Goal: Information Seeking & Learning: Check status

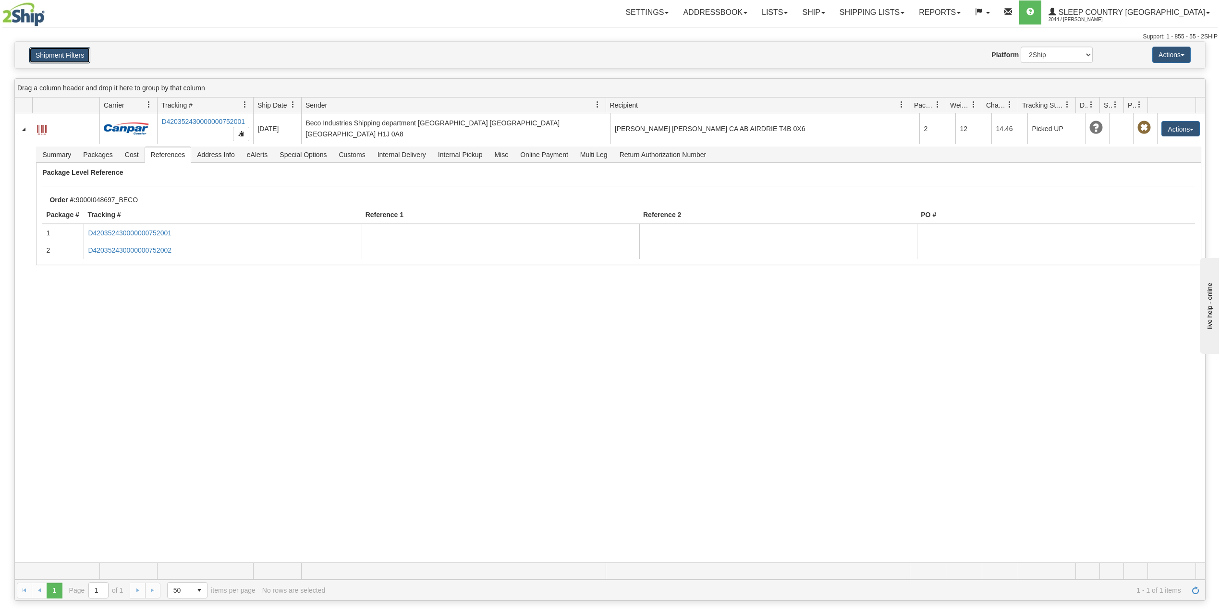
drag, startPoint x: 66, startPoint y: 60, endPoint x: 73, endPoint y: 88, distance: 29.4
click at [66, 61] on button "Shipment Filters" at bounding box center [59, 55] width 61 height 16
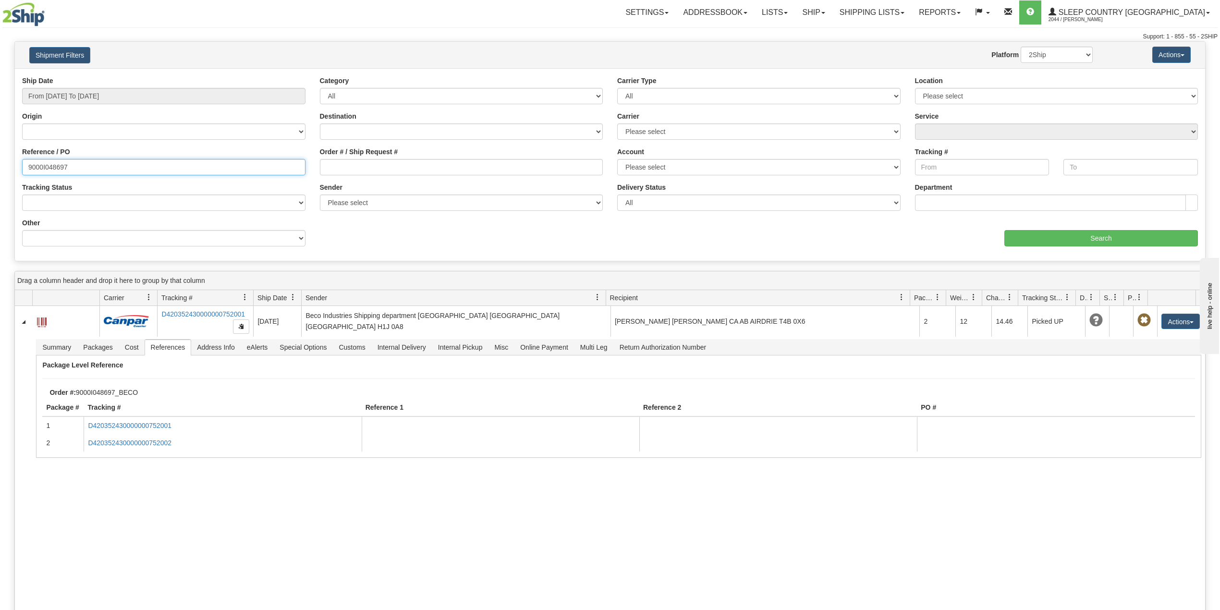
click at [50, 162] on input "9000I048697" at bounding box center [163, 167] width 283 height 16
paste input "7I053070"
click at [1034, 239] on input "Search" at bounding box center [1101, 238] width 194 height 16
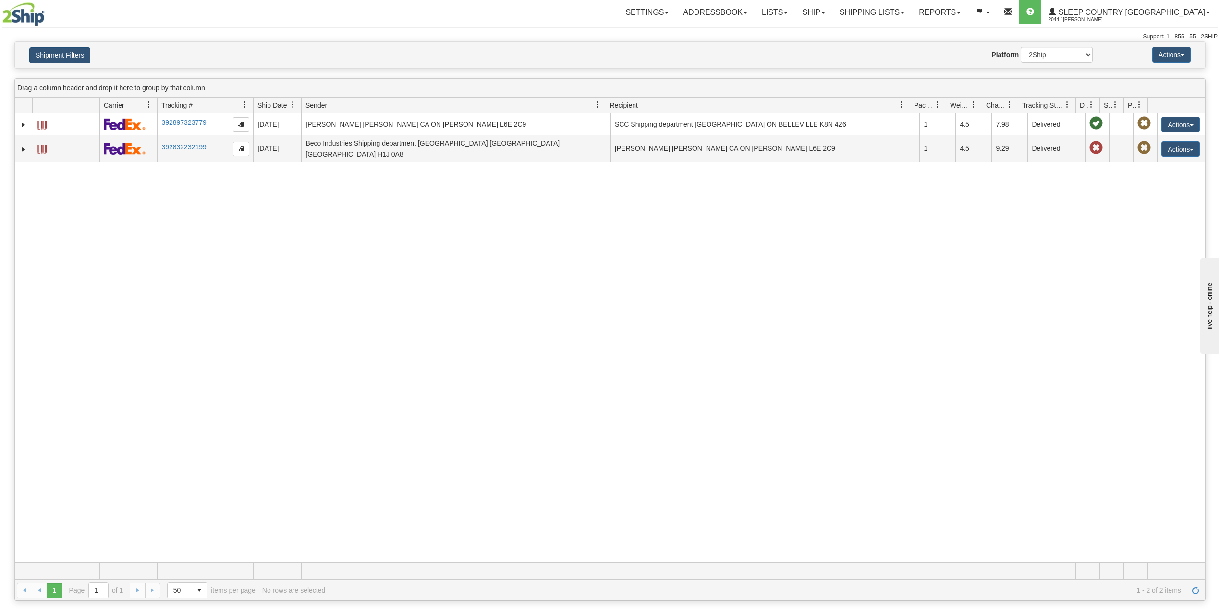
click at [62, 63] on div "Shipment Filters Website Agent Nothing selected Client User Platform 2Ship Impo…" at bounding box center [610, 55] width 1190 height 26
click at [75, 54] on button "Shipment Filters" at bounding box center [59, 55] width 61 height 16
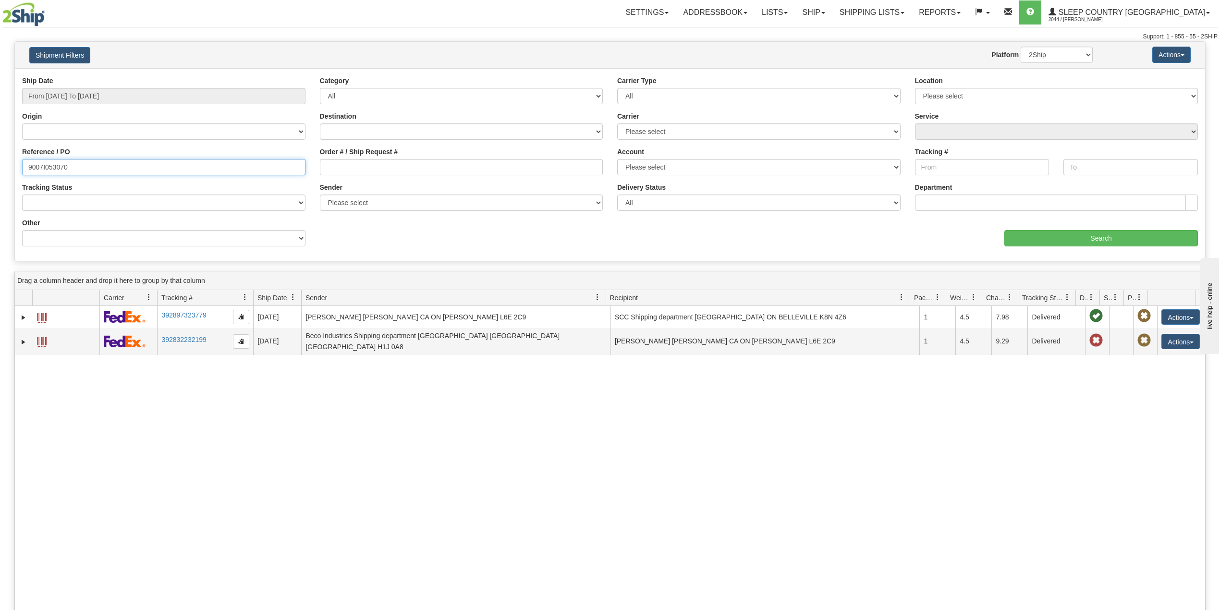
click at [54, 163] on input "9007I053070" at bounding box center [163, 167] width 283 height 16
paste input "2H983235"
type input "9002H983235"
click at [1080, 234] on input "Search" at bounding box center [1101, 238] width 194 height 16
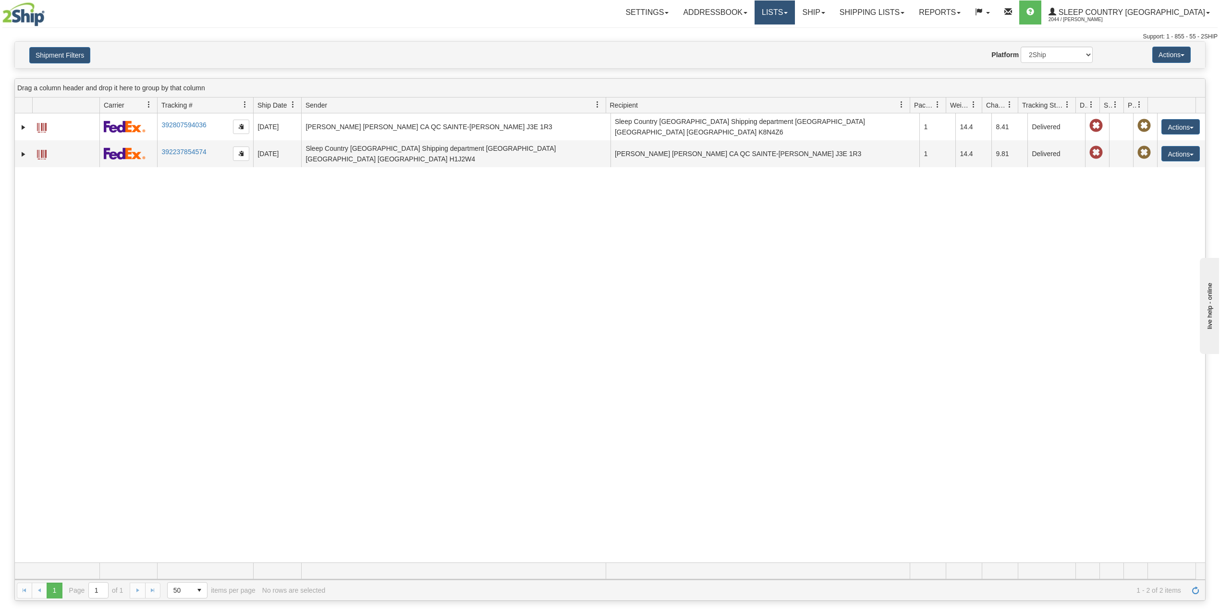
click at [795, 14] on link "Lists" at bounding box center [775, 12] width 40 height 24
click at [832, 14] on link "Ship" at bounding box center [813, 12] width 37 height 24
click at [822, 46] on span "OnHold / Order Queue" at bounding box center [789, 46] width 68 height 8
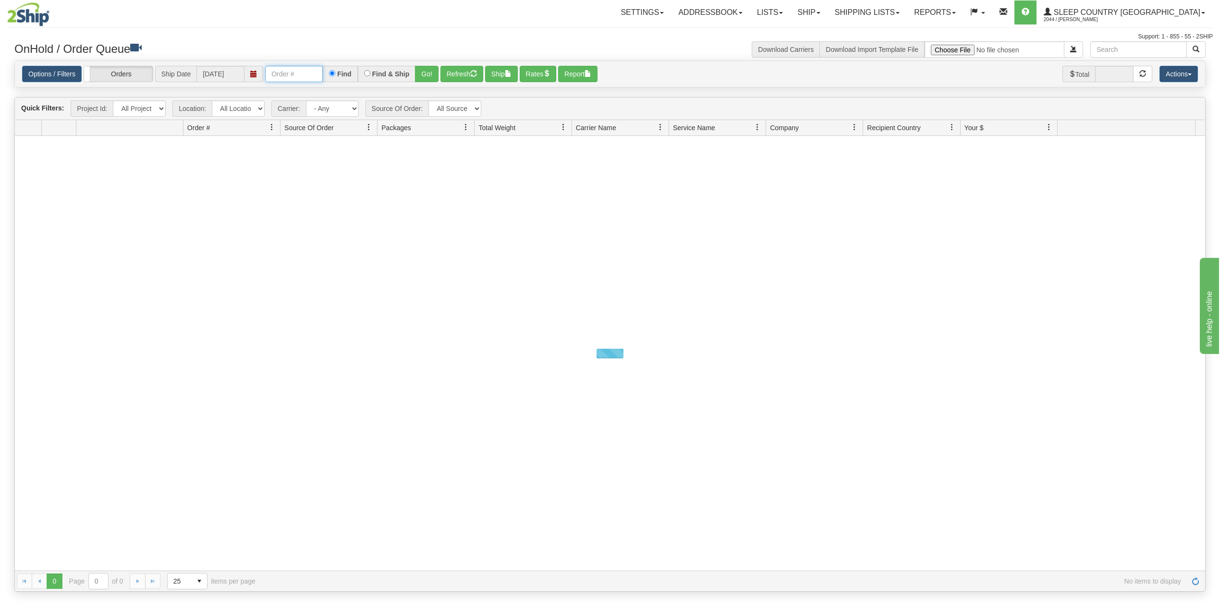
click at [292, 73] on input "text" at bounding box center [294, 74] width 58 height 16
paste input "9002I053392"
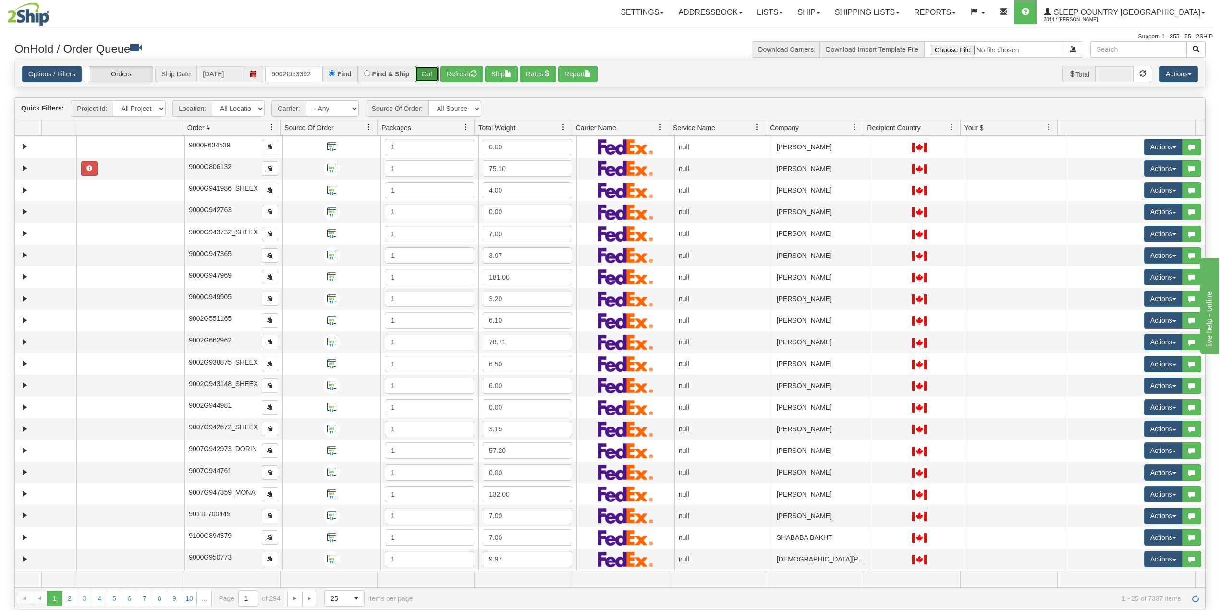
click at [429, 73] on button "Go!" at bounding box center [427, 74] width 24 height 16
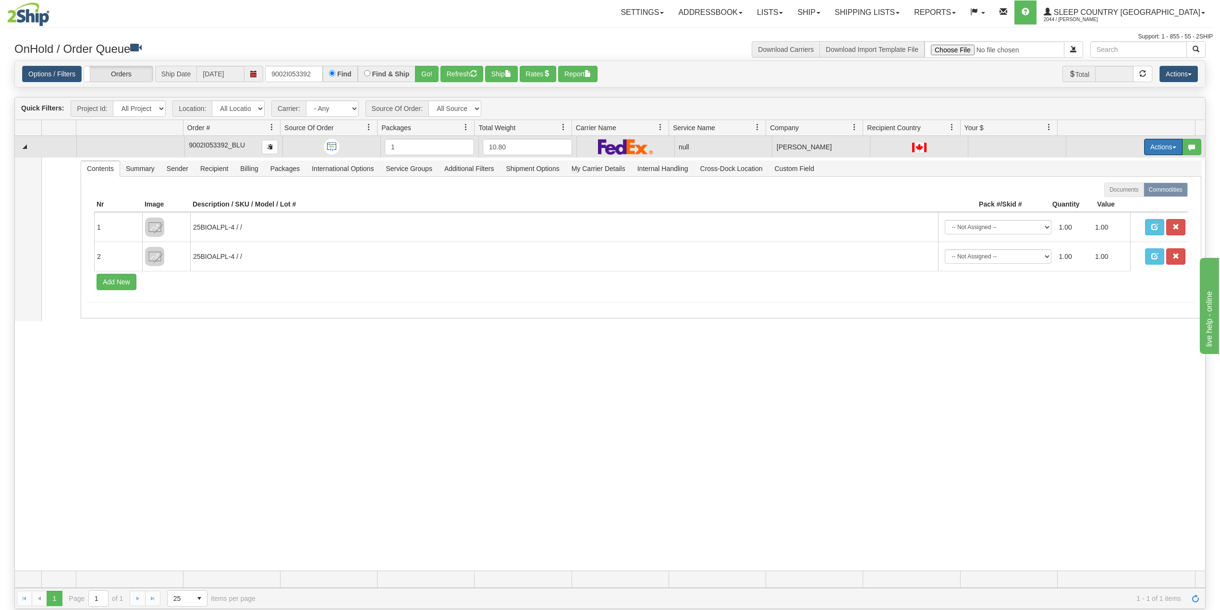
drag, startPoint x: 1142, startPoint y: 150, endPoint x: 1134, endPoint y: 159, distance: 12.3
click at [1144, 149] on button "Actions" at bounding box center [1163, 147] width 38 height 16
click at [1116, 214] on span "Delete" at bounding box center [1122, 215] width 26 height 8
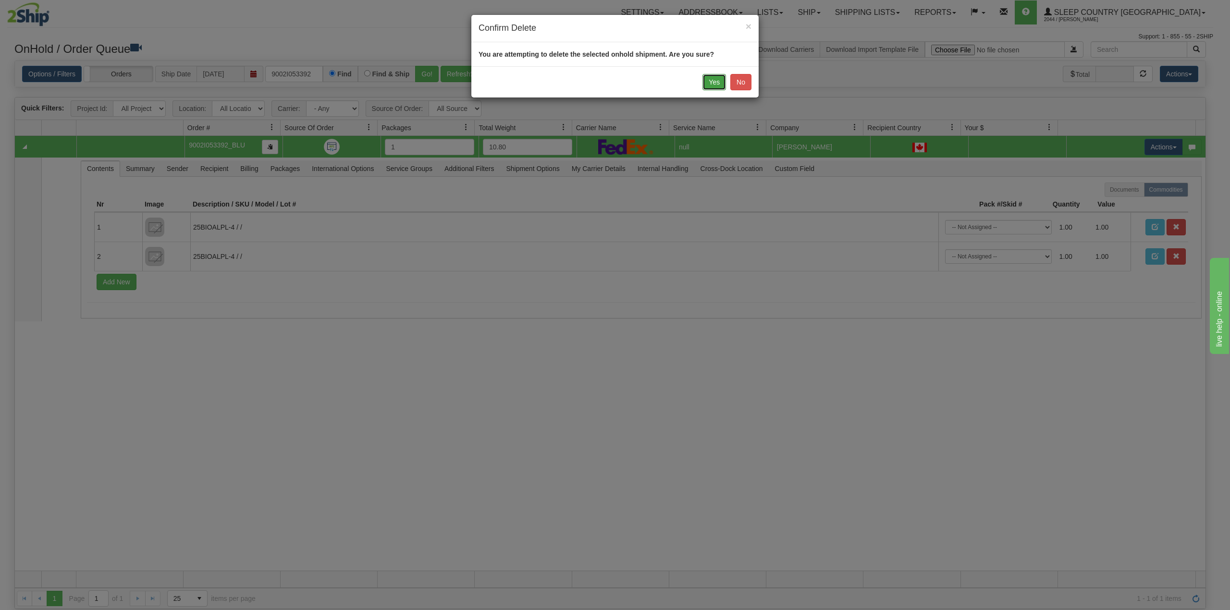
click at [713, 84] on button "Yes" at bounding box center [714, 82] width 24 height 16
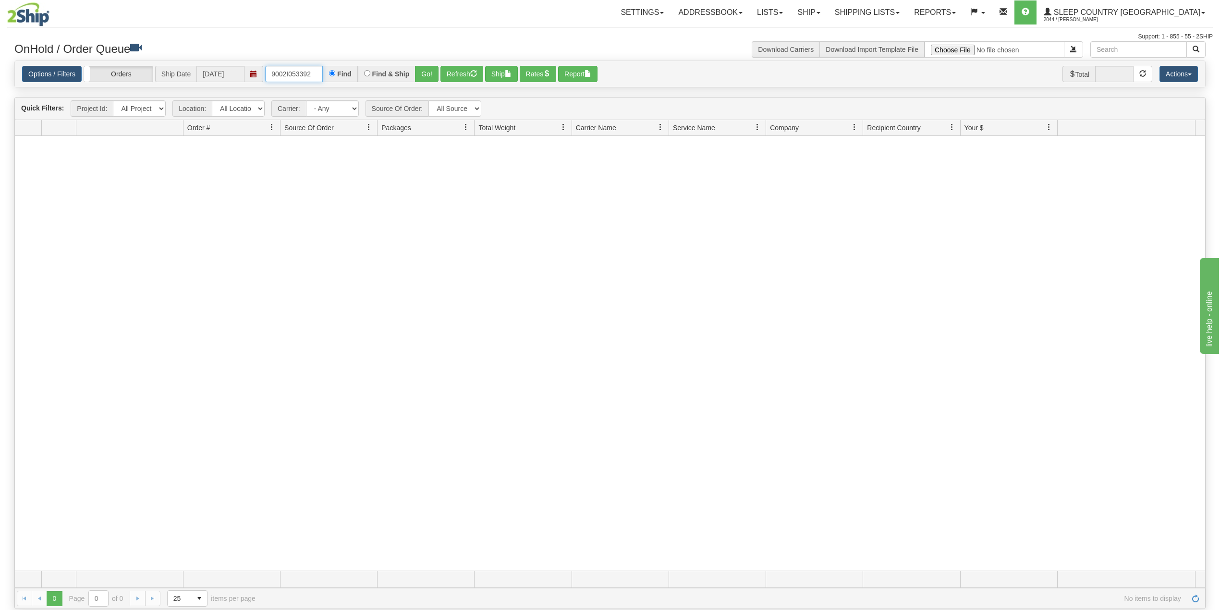
click at [287, 70] on input "9002I053392" at bounding box center [294, 74] width 58 height 16
paste input "0I080191"
type input "9000I080191"
click at [428, 73] on button "Go!" at bounding box center [427, 74] width 24 height 16
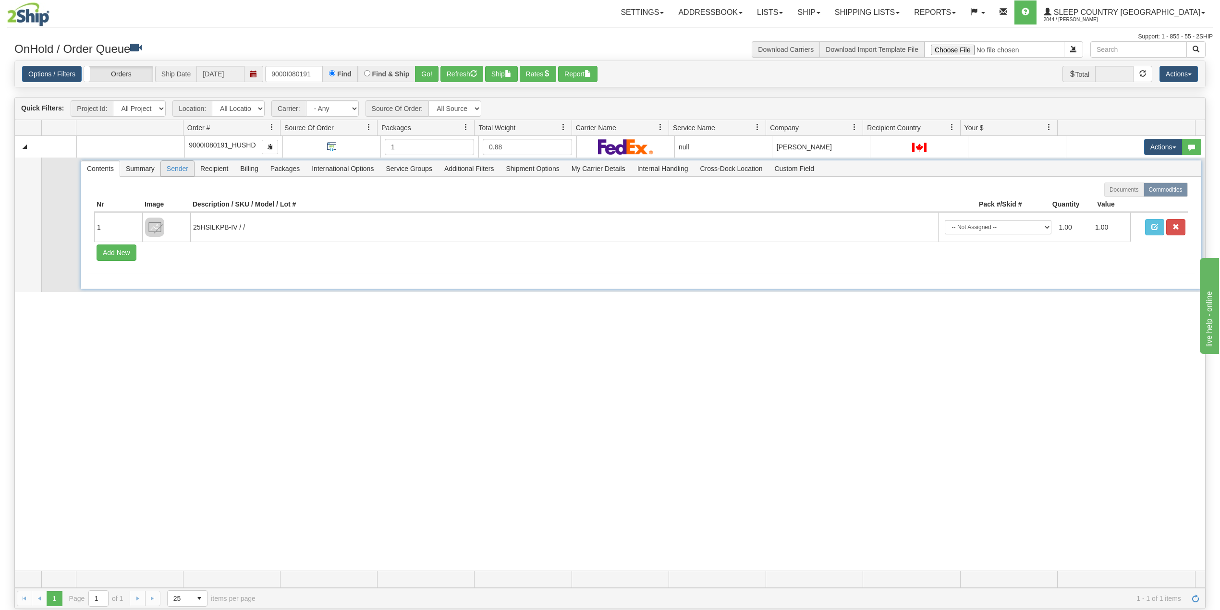
click at [188, 169] on span "Sender" at bounding box center [177, 168] width 33 height 15
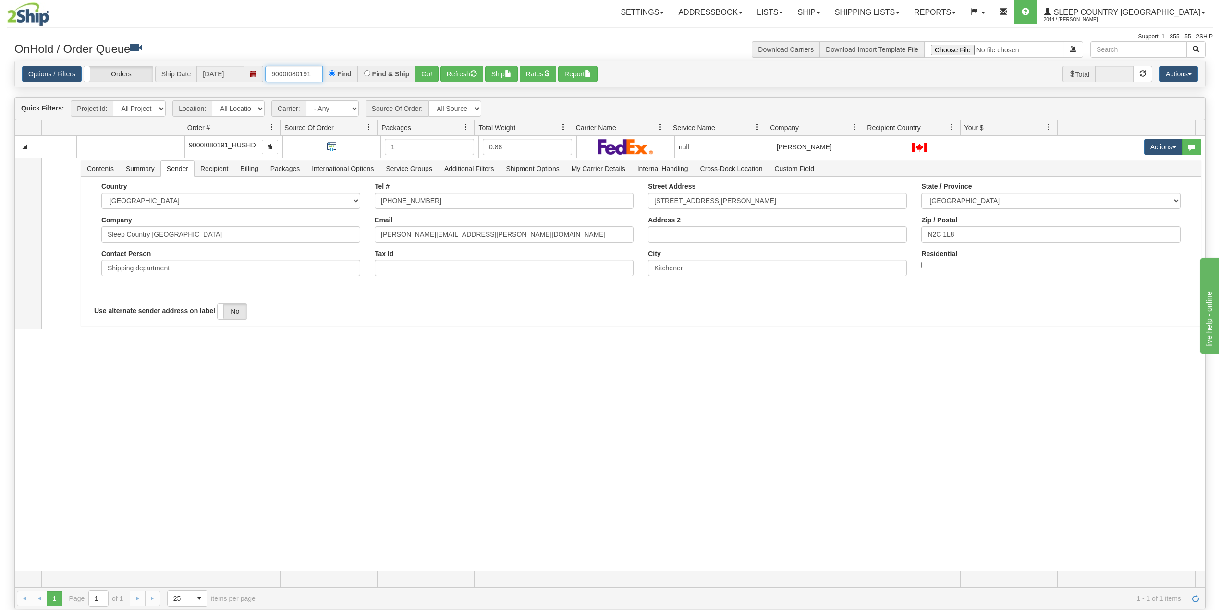
click at [300, 72] on input "9000I080191" at bounding box center [294, 74] width 58 height 16
click at [313, 75] on input "9000I080191" at bounding box center [294, 74] width 58 height 16
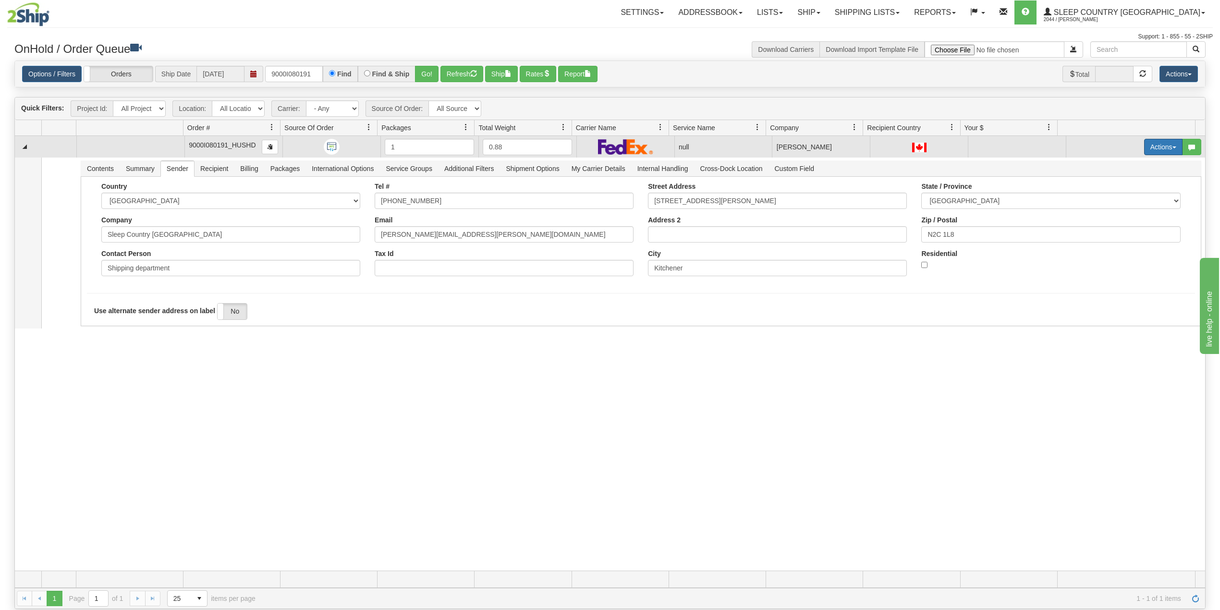
click at [1157, 150] on button "Actions" at bounding box center [1163, 147] width 38 height 16
click at [1114, 214] on span "Delete" at bounding box center [1122, 215] width 26 height 8
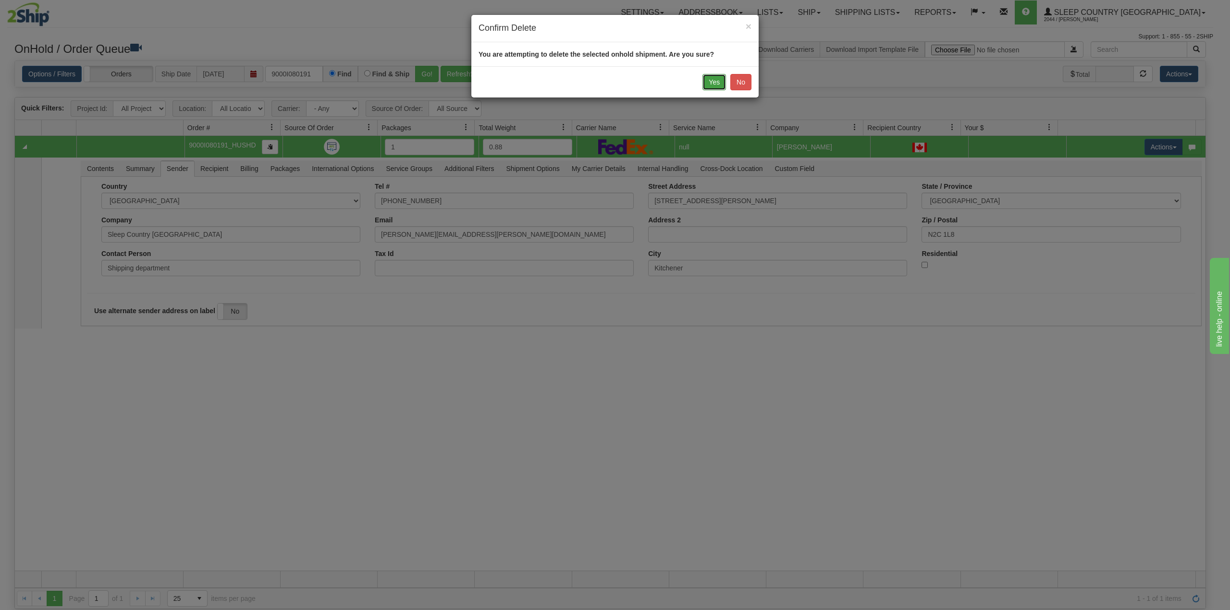
click at [709, 81] on button "Yes" at bounding box center [714, 82] width 24 height 16
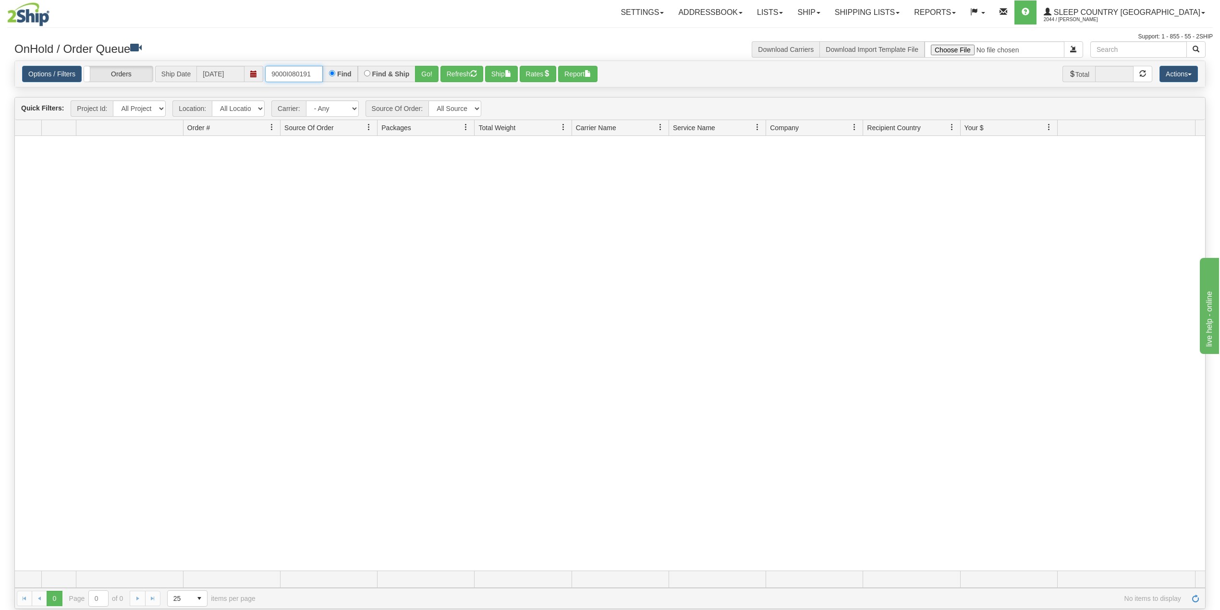
click at [317, 73] on input "9000I080191" at bounding box center [294, 74] width 58 height 16
click at [423, 70] on button "Go!" at bounding box center [427, 74] width 24 height 16
click at [907, 12] on link "Shipping lists" at bounding box center [867, 12] width 79 height 24
click at [897, 43] on span "Search Shipment History" at bounding box center [859, 46] width 74 height 8
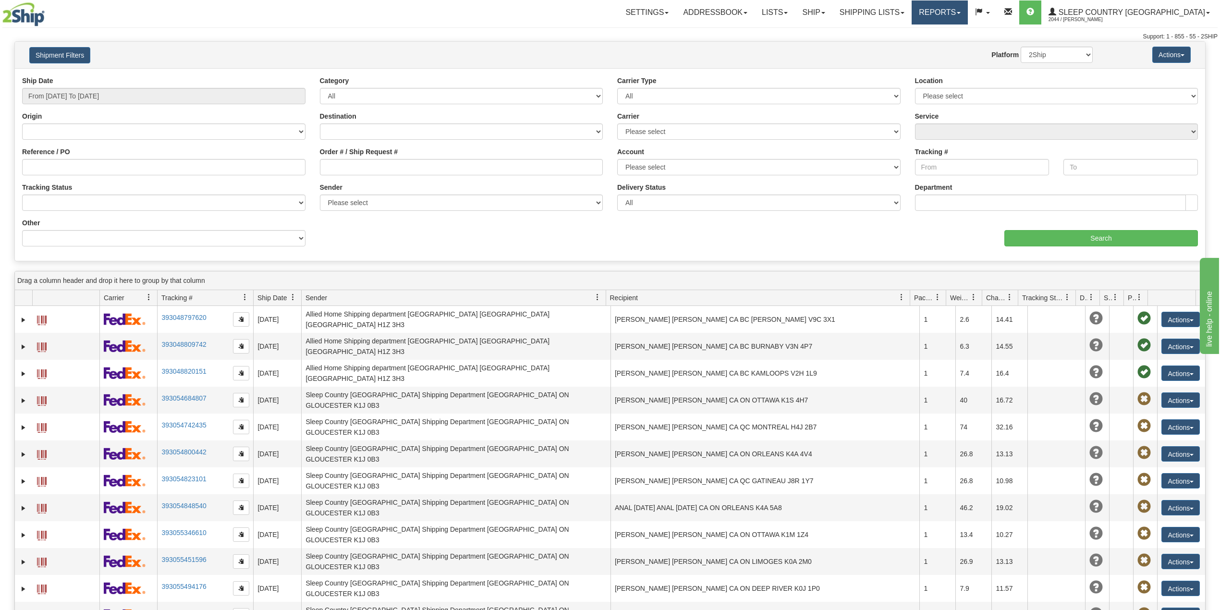
click at [968, 8] on link "Reports" at bounding box center [940, 12] width 56 height 24
click at [916, 33] on span "Standard" at bounding box center [902, 34] width 27 height 8
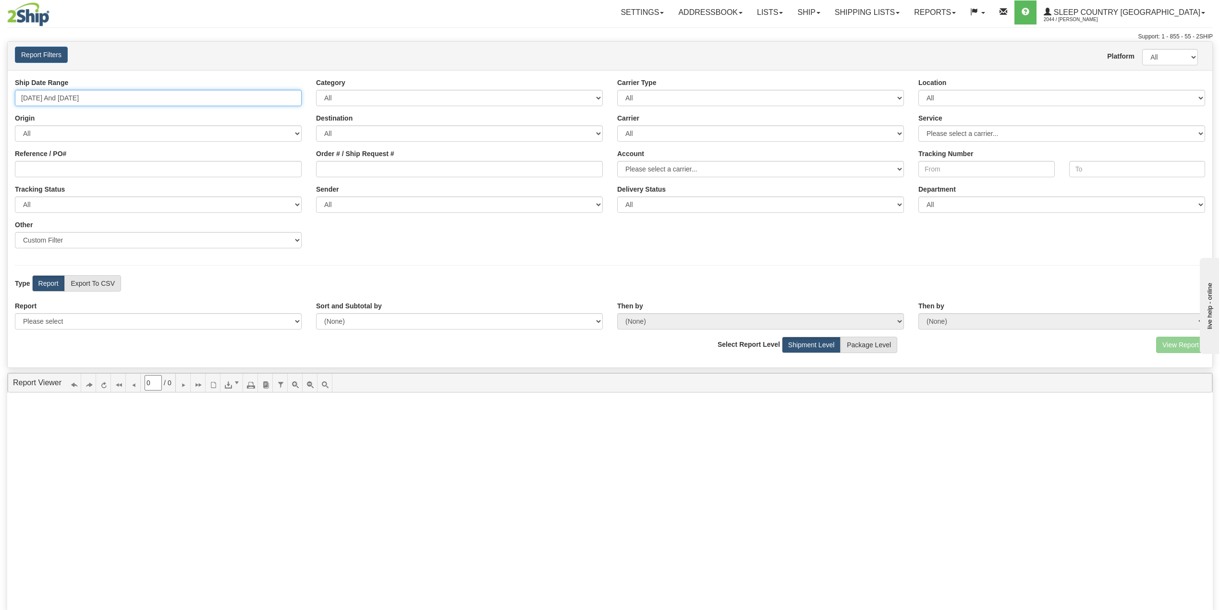
click at [62, 97] on input "09/04/2025 And 09/10/2025" at bounding box center [158, 98] width 287 height 16
click at [61, 167] on li "Last 30 Days" at bounding box center [57, 167] width 77 height 13
type input "08/12/2025 And 09/10/2025"
click at [79, 322] on select "Please select 1 Line Shipment Report Address Detail Basic Shipment Overview Can…" at bounding box center [158, 321] width 287 height 16
select select "Users\Imported Shipments.trdx"
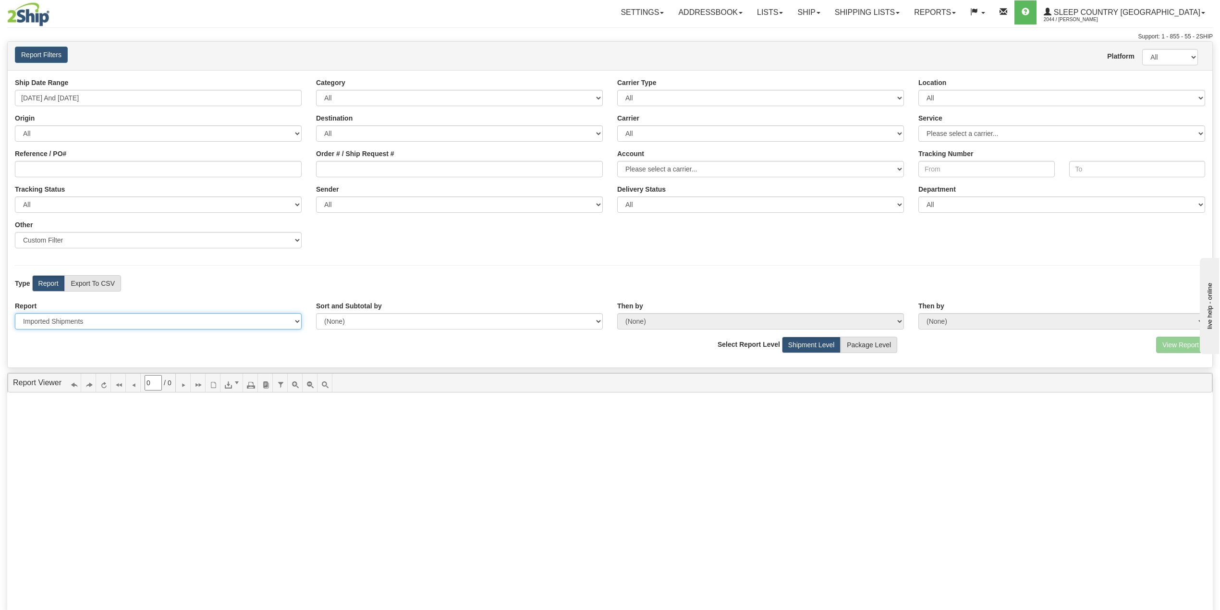
click at [15, 314] on select "Please select 1 Line Shipment Report Address Detail Basic Shipment Overview Can…" at bounding box center [158, 321] width 287 height 16
click at [1174, 344] on button "View Report" at bounding box center [1180, 345] width 49 height 16
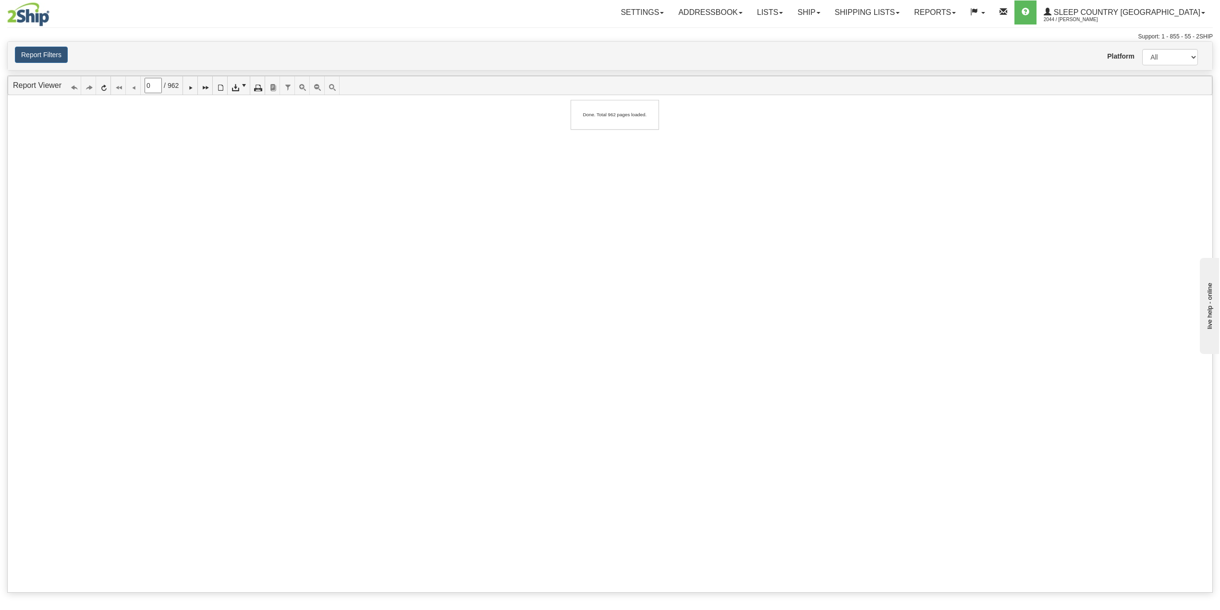
type input "1"
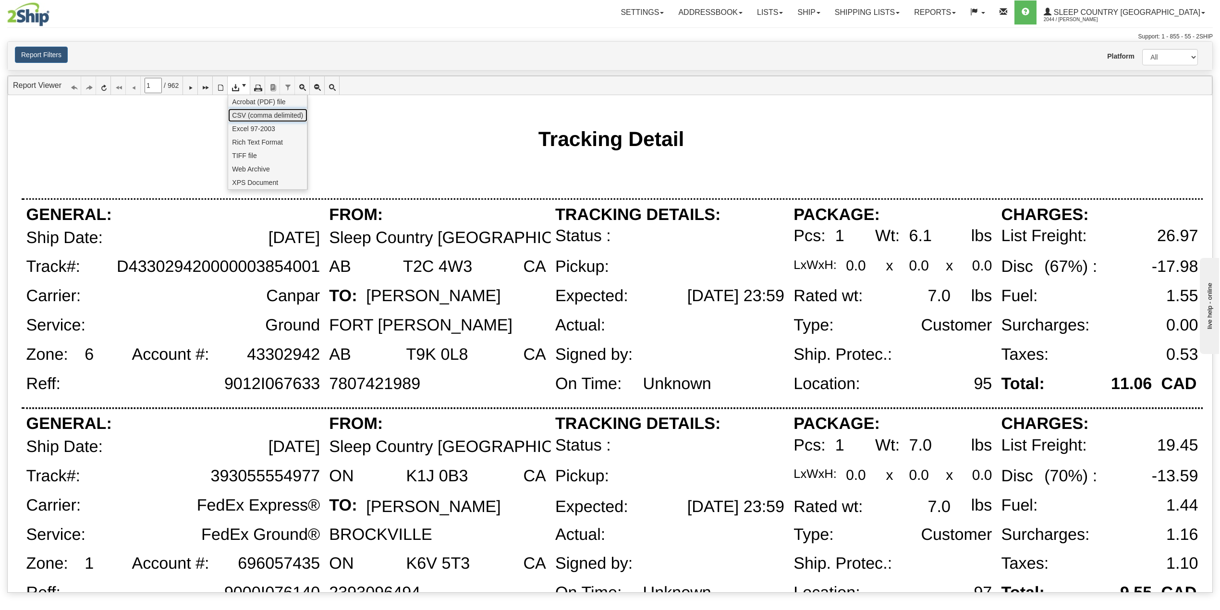
click at [254, 114] on span "CSV (comma delimited)" at bounding box center [267, 115] width 71 height 10
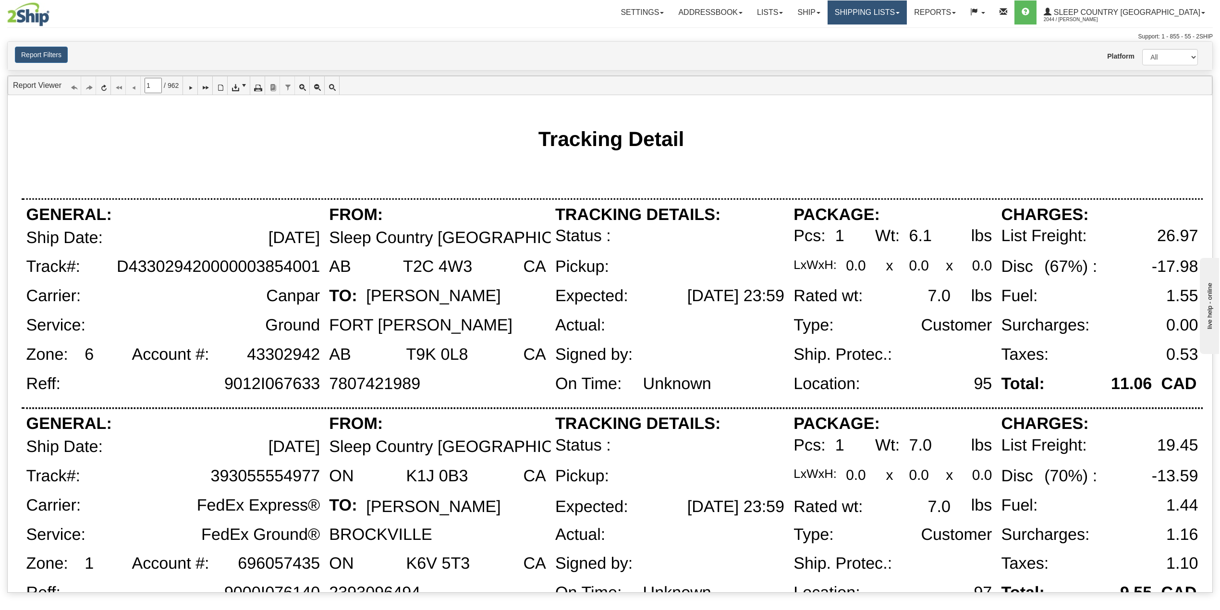
drag, startPoint x: 901, startPoint y: 8, endPoint x: 897, endPoint y: 25, distance: 17.7
click at [901, 8] on link "Shipping lists" at bounding box center [867, 12] width 79 height 24
click at [882, 46] on span "Search Shipment History" at bounding box center [859, 46] width 74 height 8
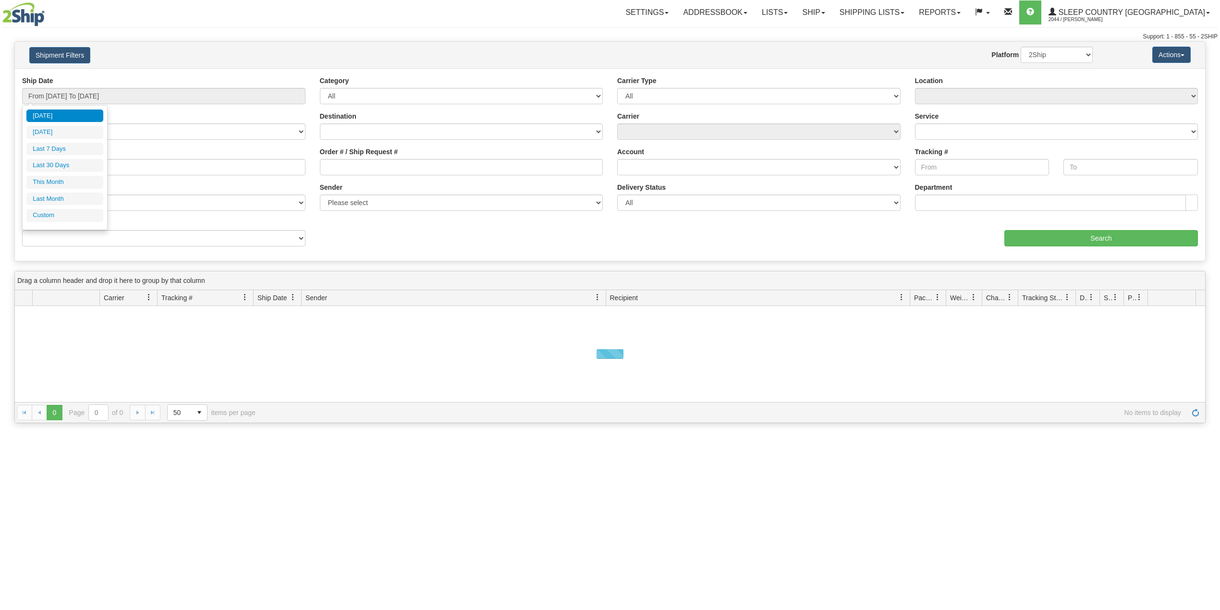
click at [108, 96] on input "From [DATE] To [DATE]" at bounding box center [163, 96] width 283 height 16
click at [70, 167] on li "Last 30 Days" at bounding box center [64, 165] width 77 height 13
type input "From [DATE] To [DATE]"
click at [70, 167] on input "Reference / PO" at bounding box center [163, 167] width 283 height 16
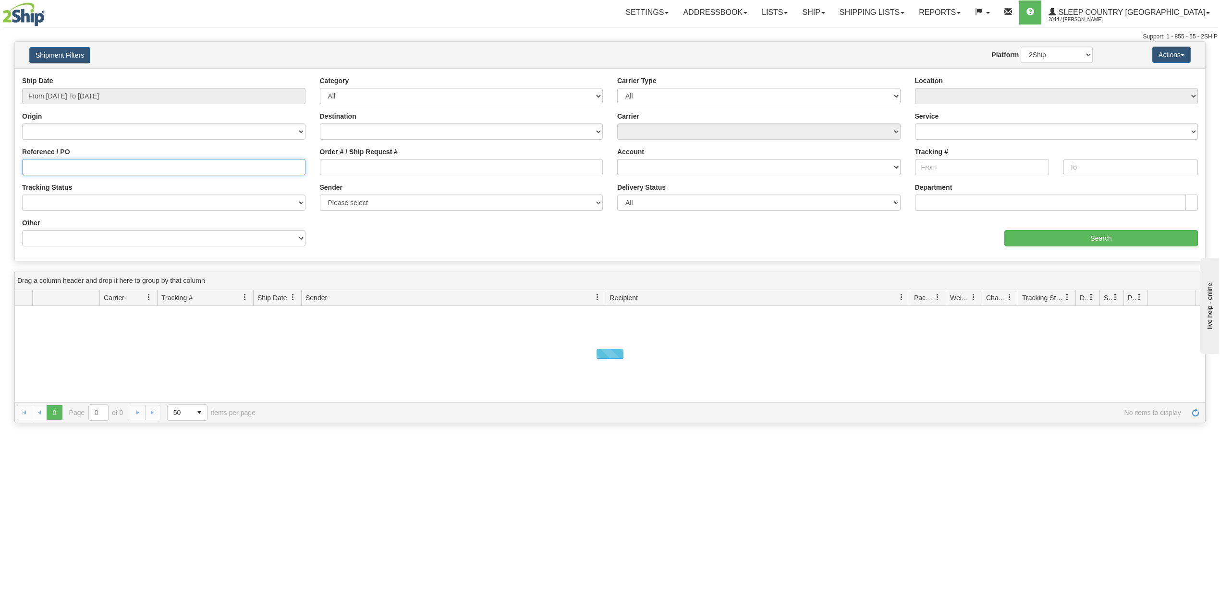
paste input "9002I053423"
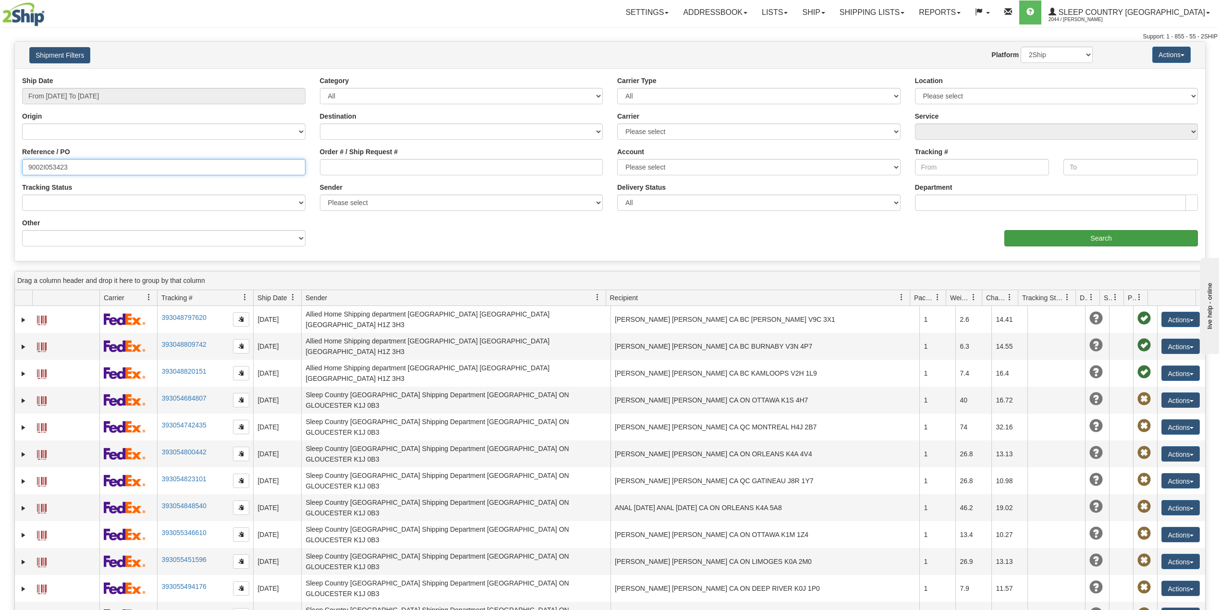
type input "9002I053423"
click at [1094, 236] on input "Search" at bounding box center [1101, 238] width 194 height 16
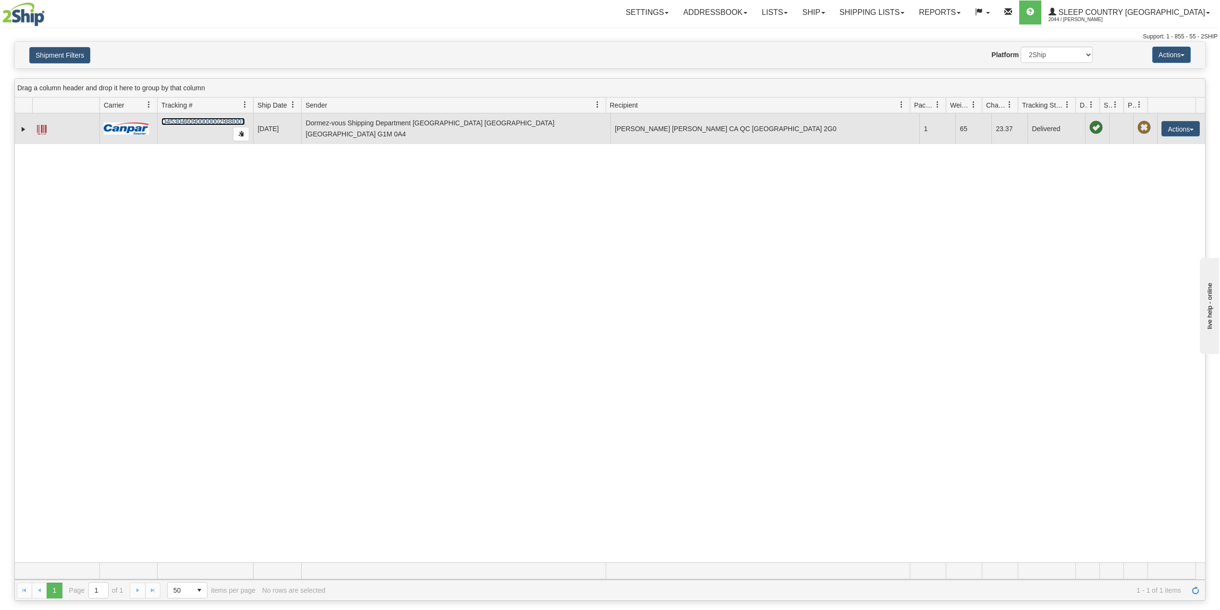
click at [183, 125] on link "D453046090000002988001" at bounding box center [203, 122] width 84 height 8
click at [25, 129] on link "Expand" at bounding box center [24, 129] width 10 height 10
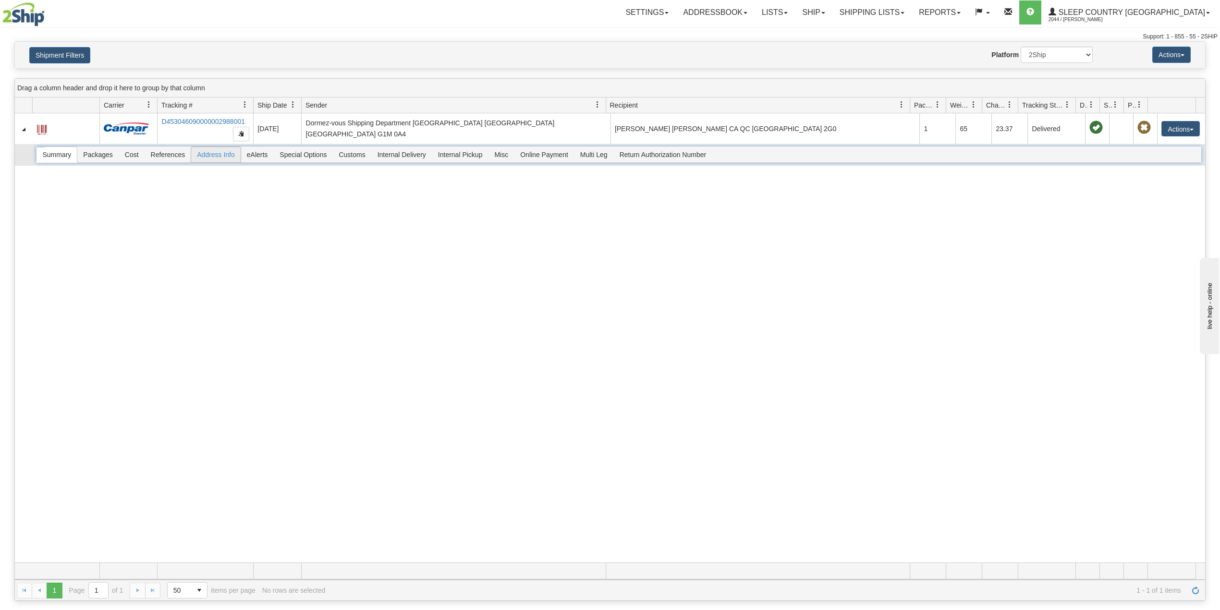
click at [219, 157] on span "Address Info" at bounding box center [215, 154] width 49 height 15
